Goal: Information Seeking & Learning: Learn about a topic

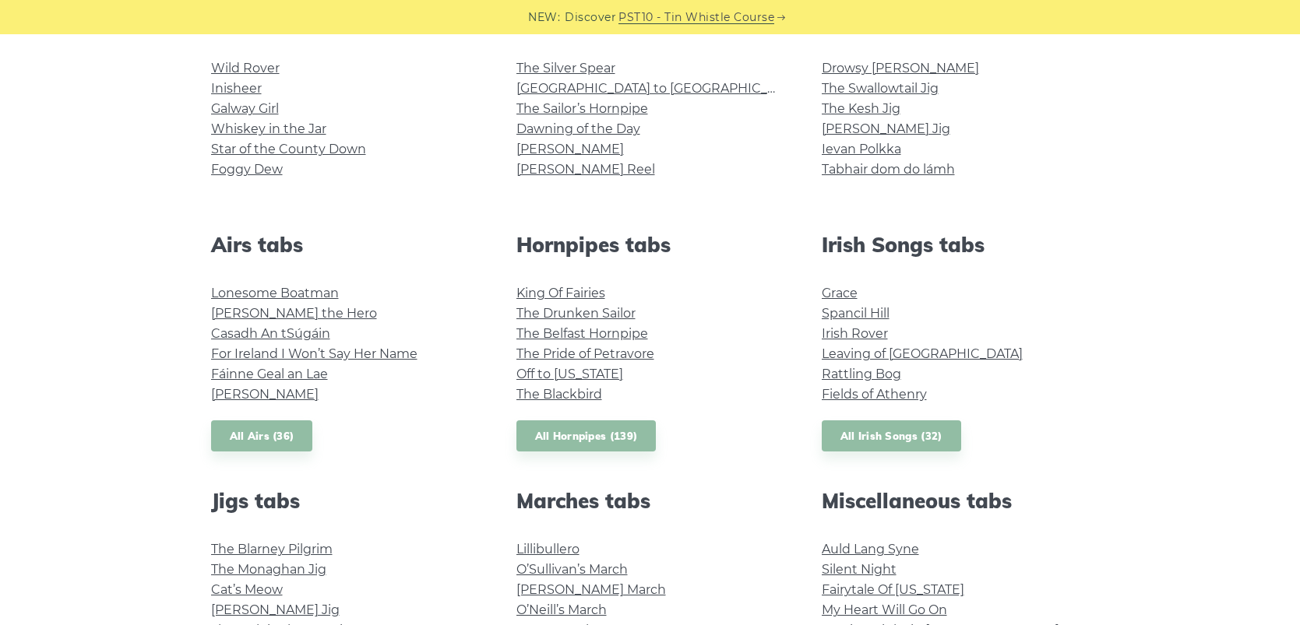
scroll to position [136, 0]
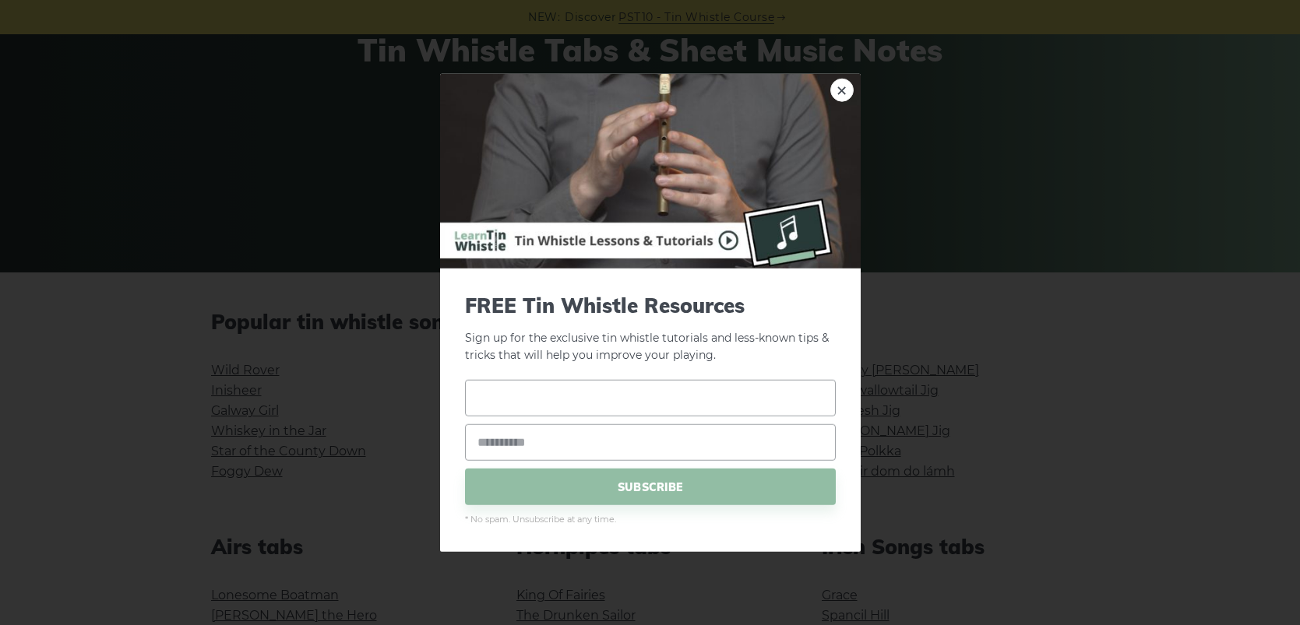
click at [589, 396] on input "text" at bounding box center [650, 398] width 371 height 37
type input "******"
click at [545, 438] on input "email" at bounding box center [650, 442] width 371 height 37
type input "**********"
click at [636, 485] on span "SUBSCRIBE" at bounding box center [650, 487] width 371 height 37
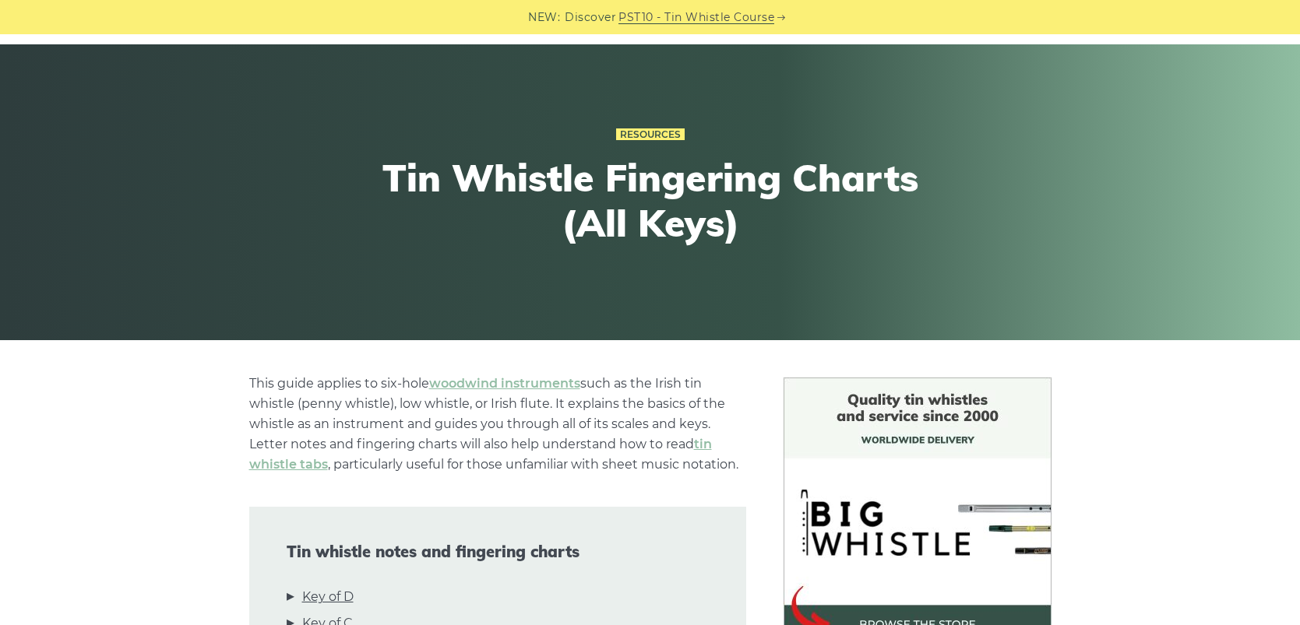
scroll to position [305, 0]
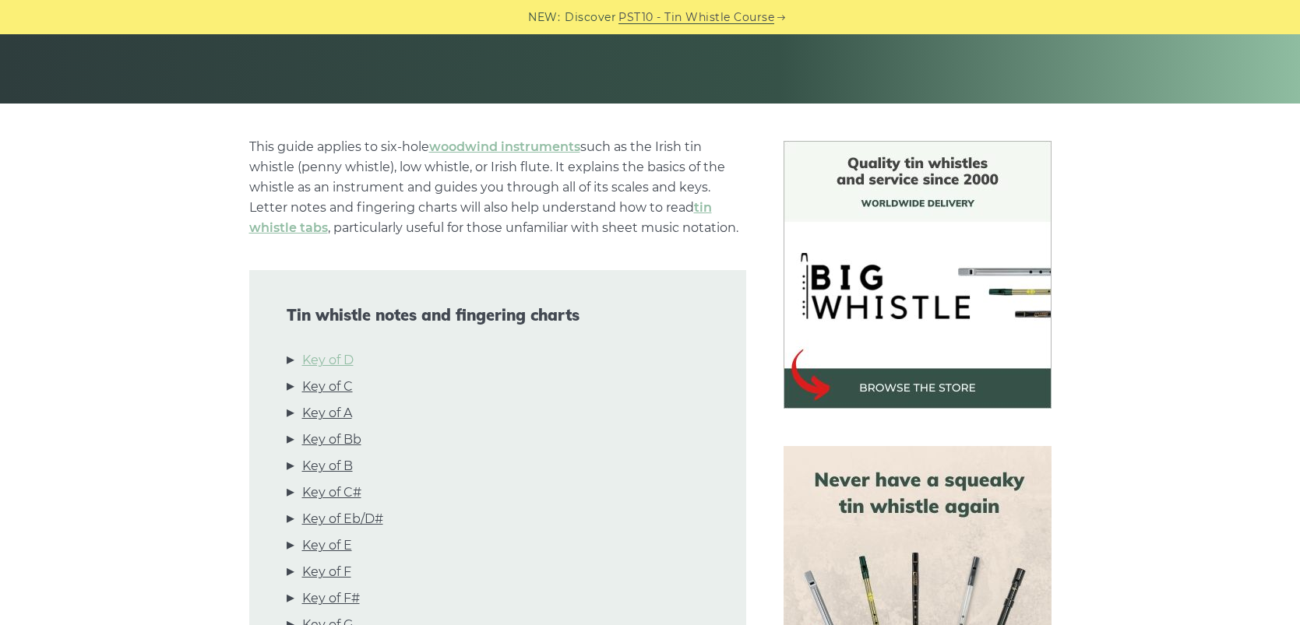
click at [312, 361] on link "Key of D" at bounding box center [327, 360] width 51 height 20
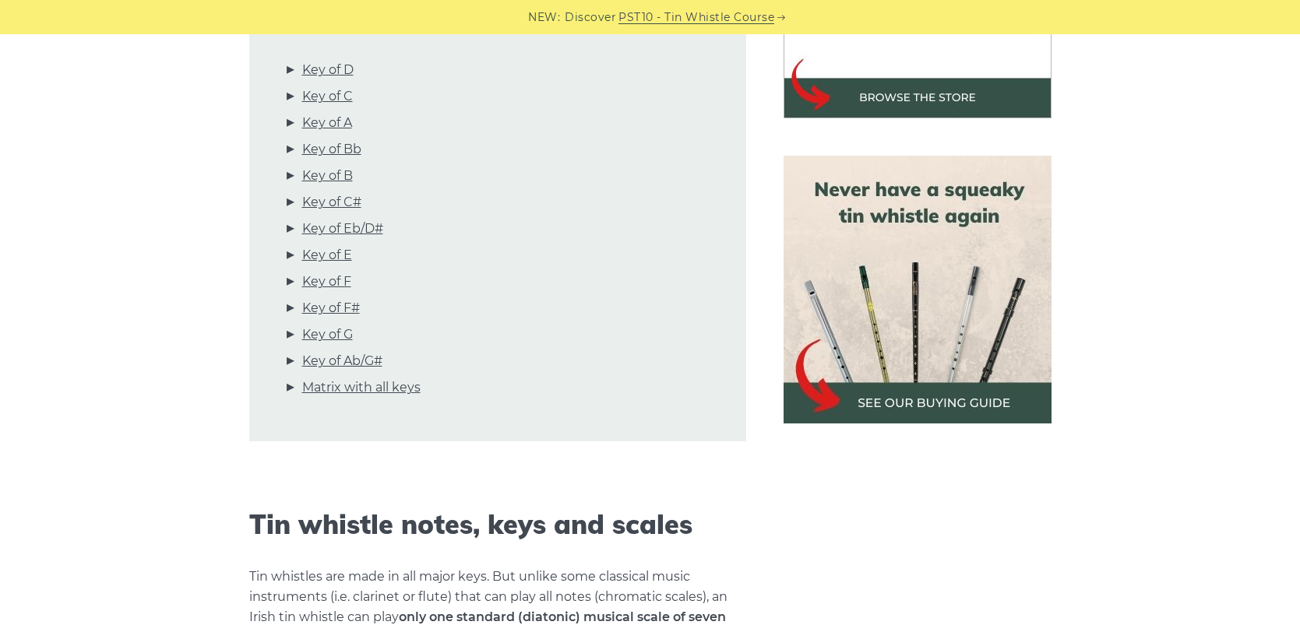
scroll to position [0, 0]
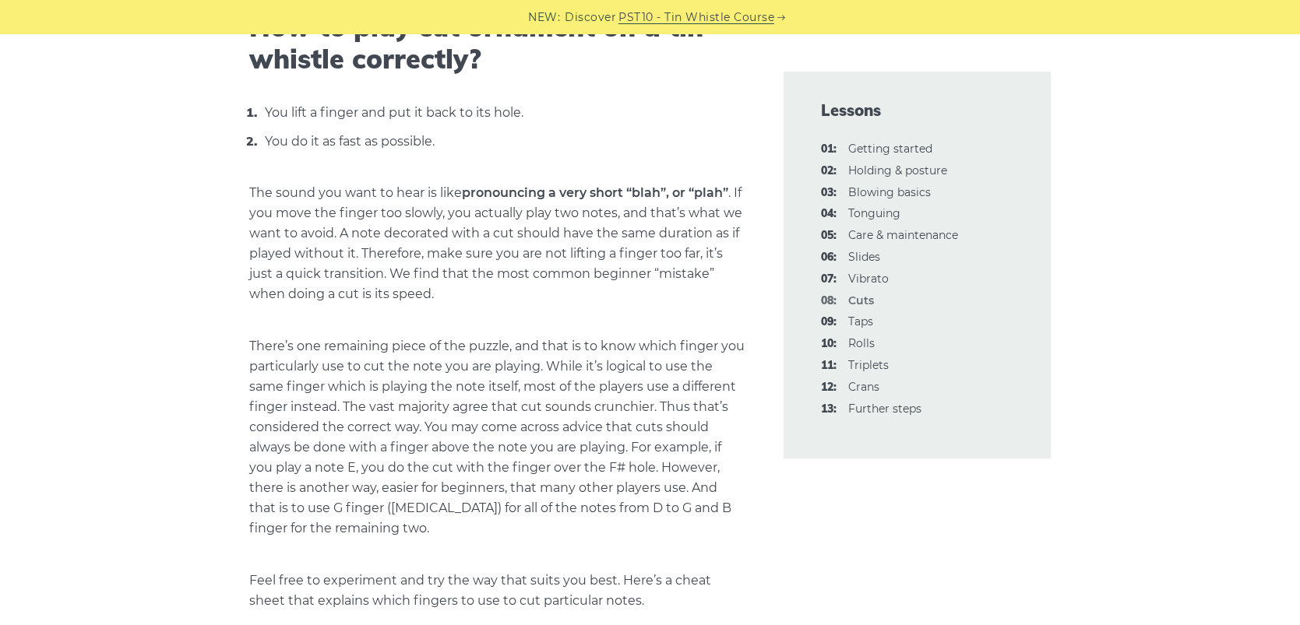
scroll to position [53, 0]
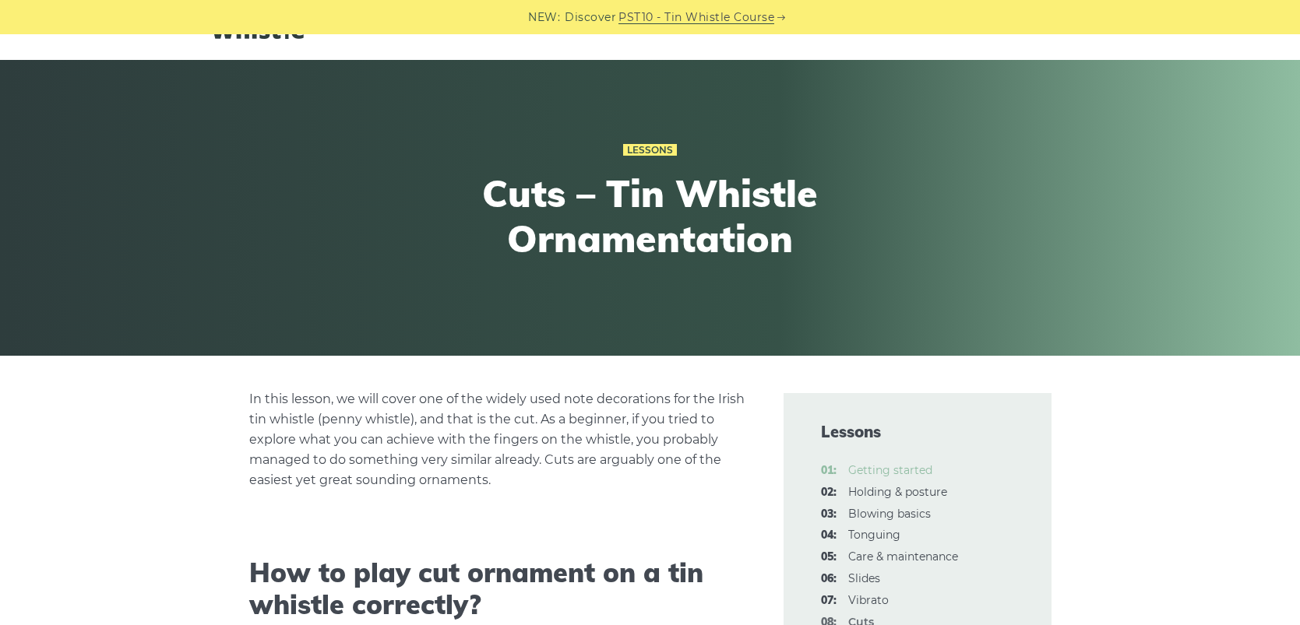
click at [857, 469] on link "01: Getting started" at bounding box center [890, 470] width 84 height 14
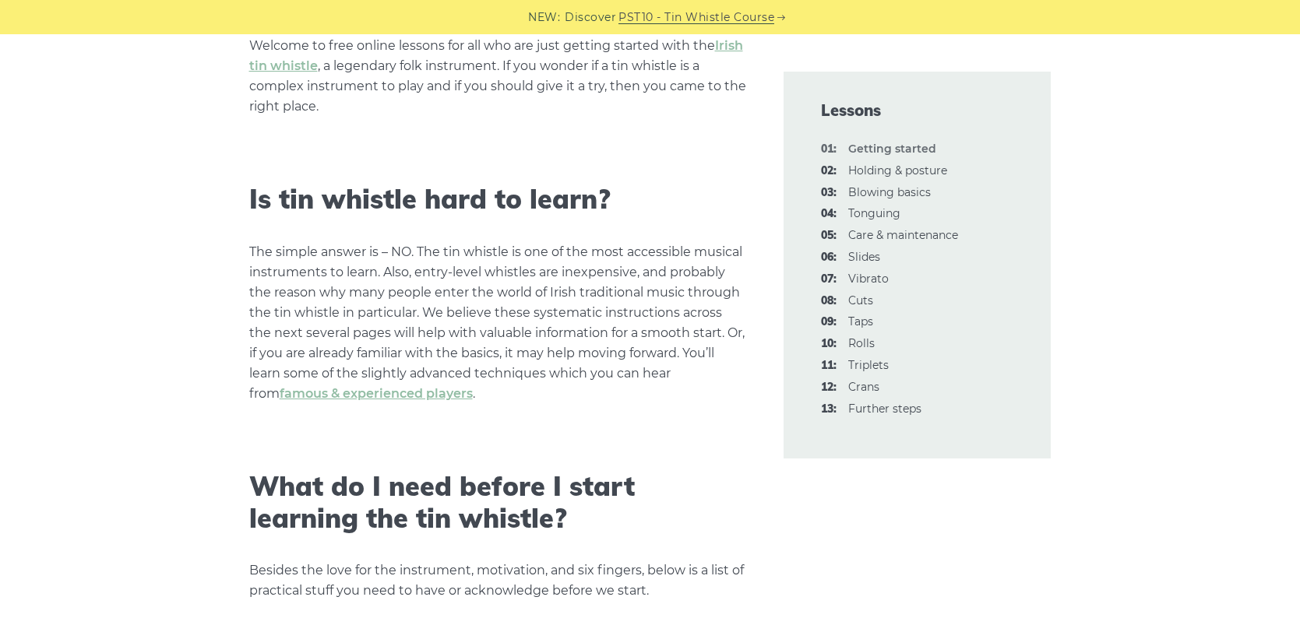
scroll to position [678, 0]
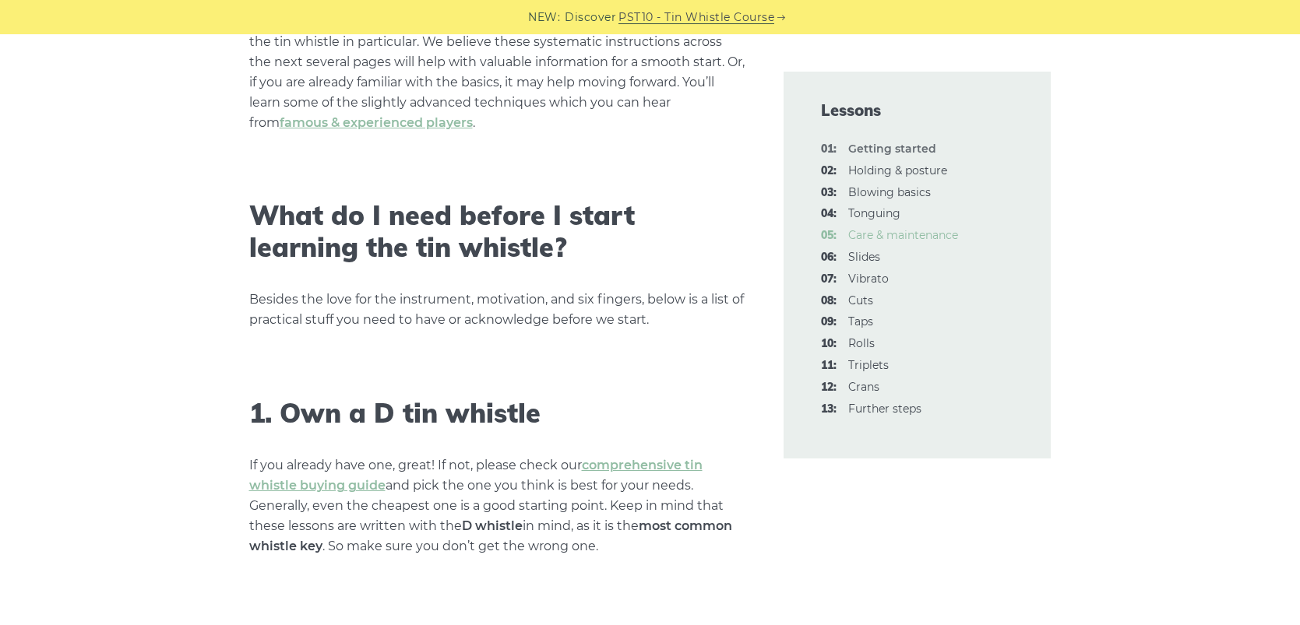
click at [907, 235] on link "05: Care & maintenance" at bounding box center [903, 235] width 110 height 14
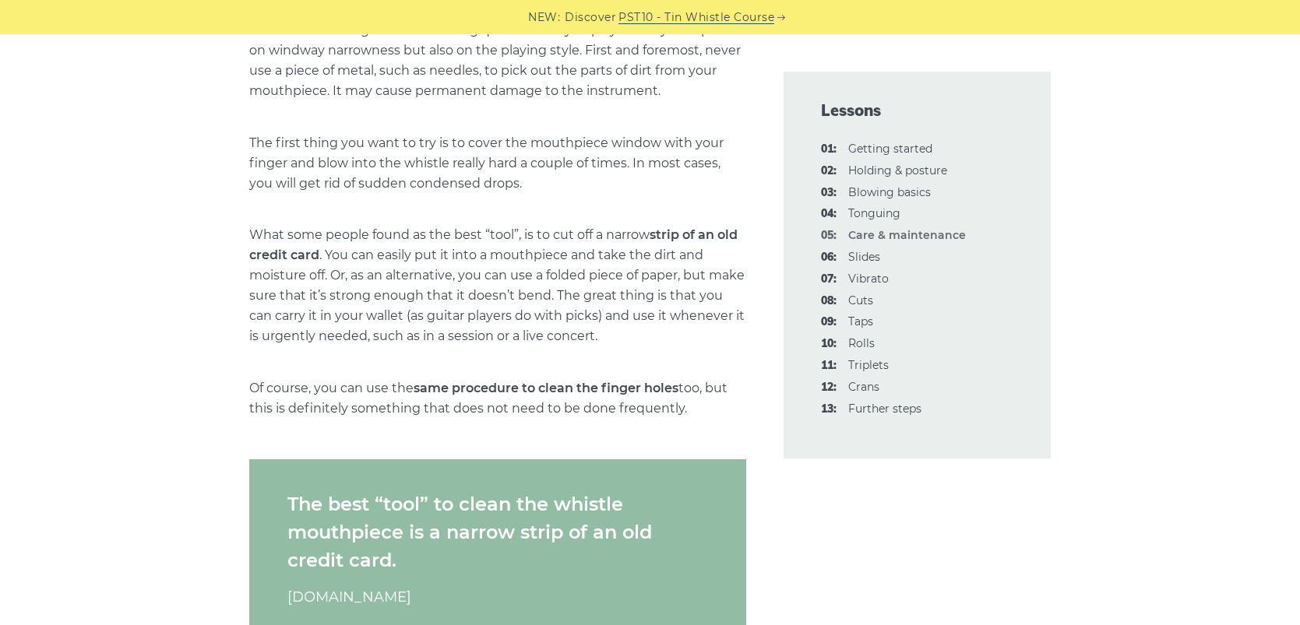
scroll to position [702, 0]
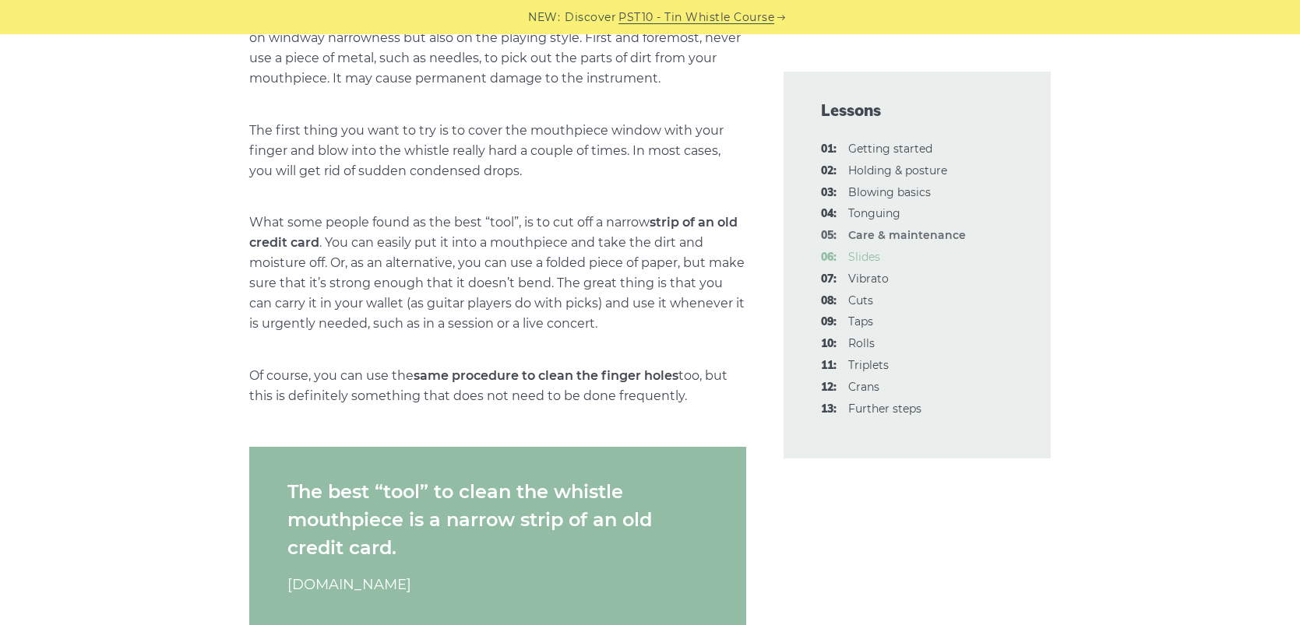
click at [871, 255] on link "06: Slides" at bounding box center [864, 257] width 32 height 14
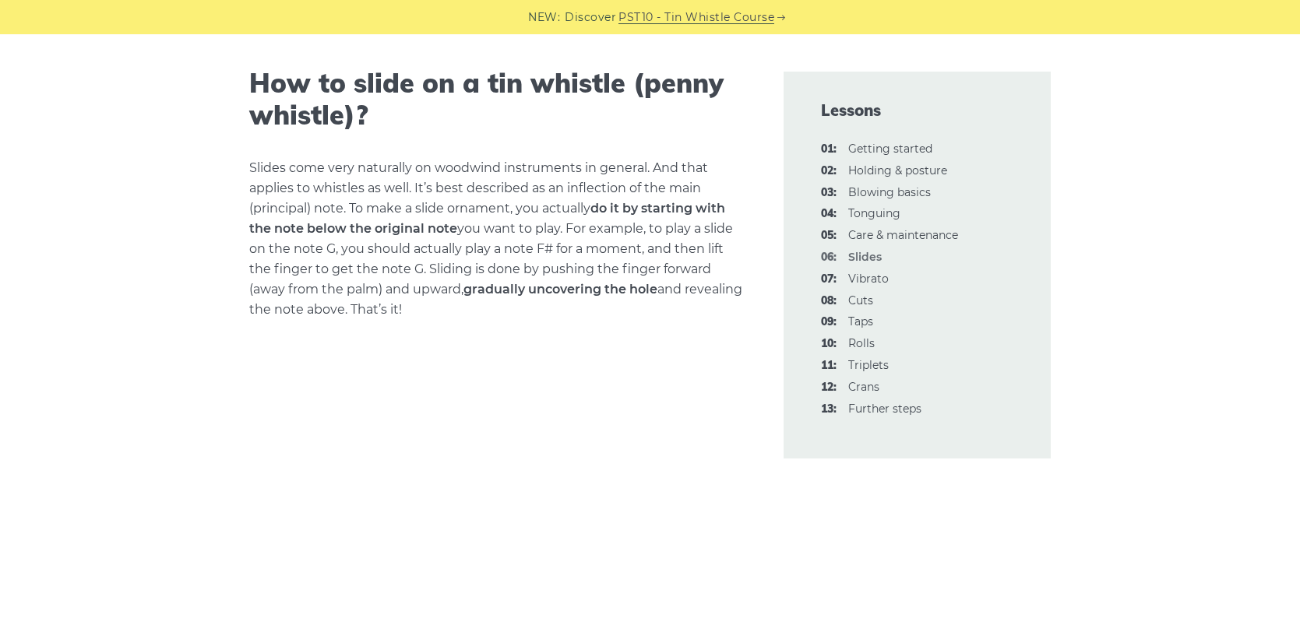
scroll to position [569, 0]
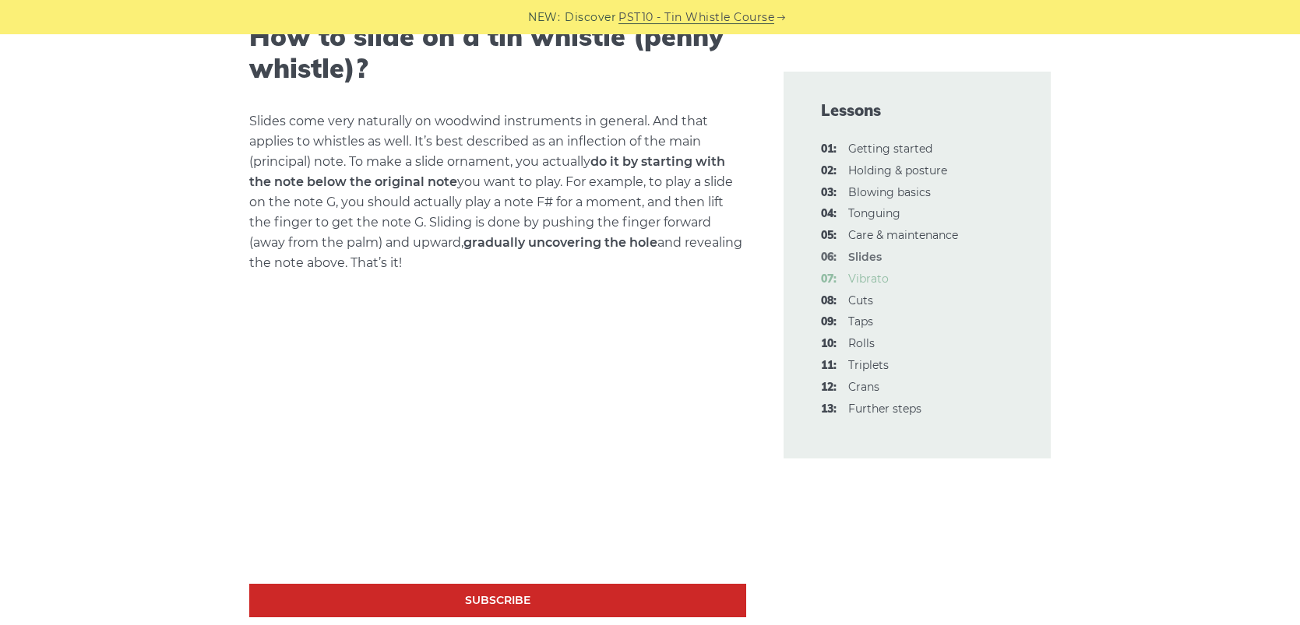
click at [868, 278] on link "07: Vibrato" at bounding box center [868, 279] width 40 height 14
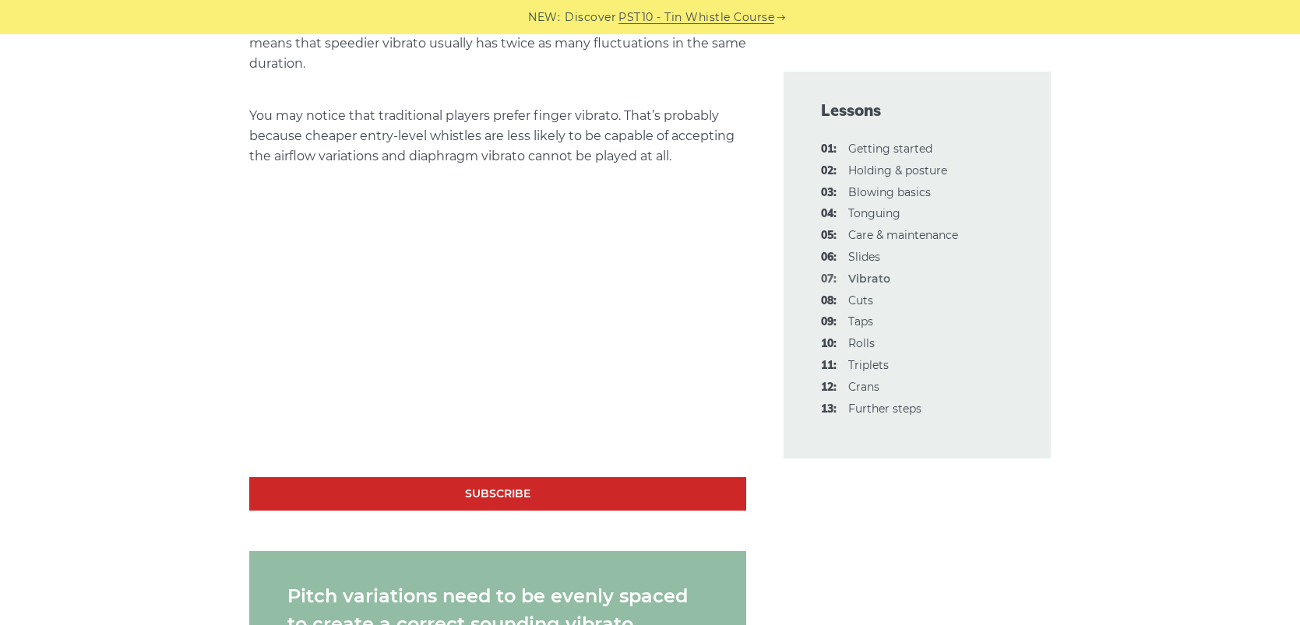
scroll to position [1408, 0]
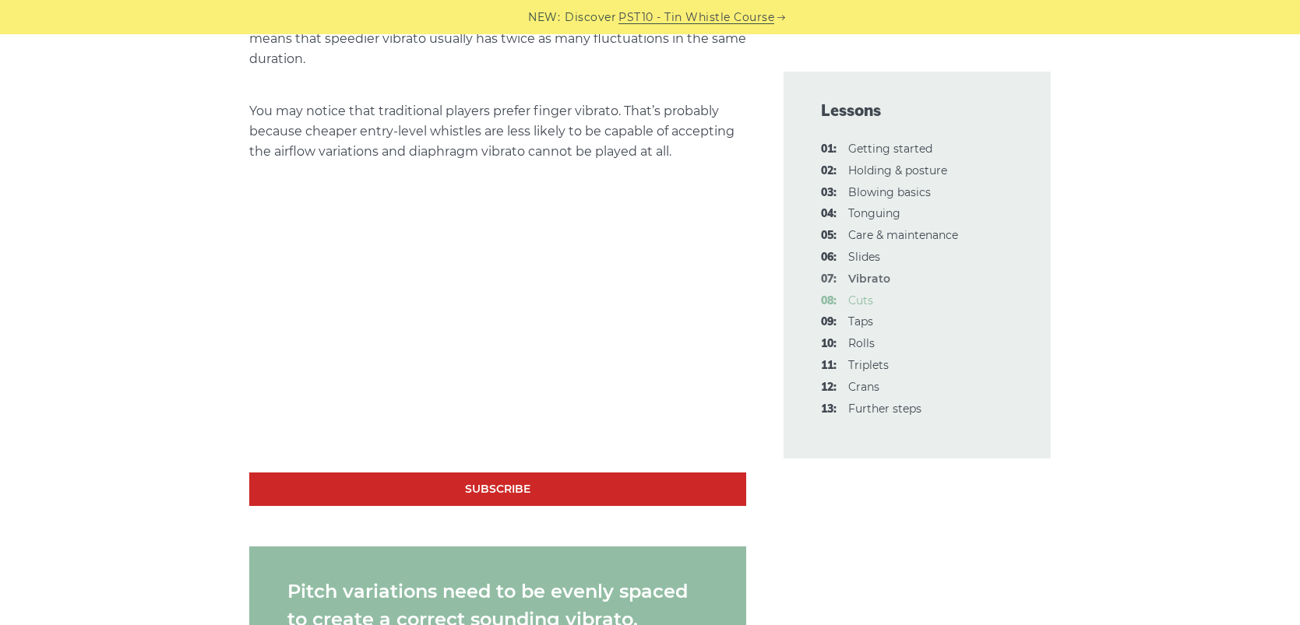
click at [861, 300] on link "08: Cuts" at bounding box center [860, 301] width 25 height 14
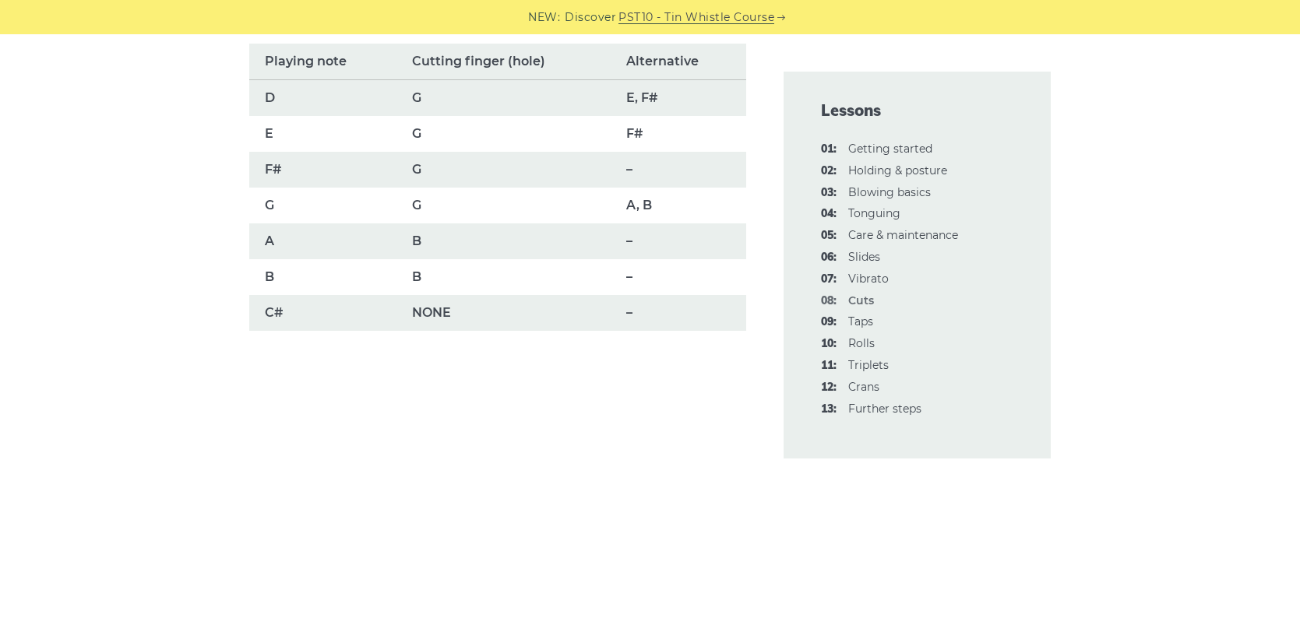
scroll to position [1363, 0]
